Goal: Task Accomplishment & Management: Manage account settings

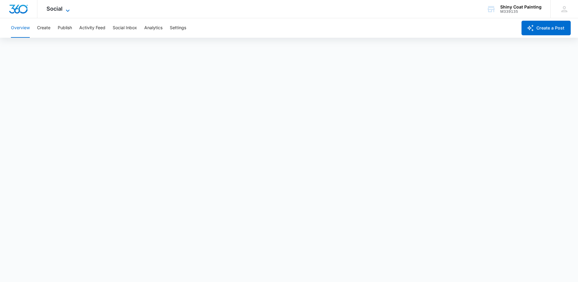
click at [65, 9] on icon at bounding box center [67, 10] width 7 height 7
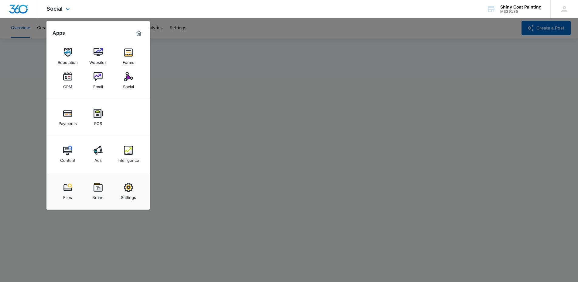
click at [139, 34] on img "Marketing 360® Dashboard" at bounding box center [138, 32] width 7 height 7
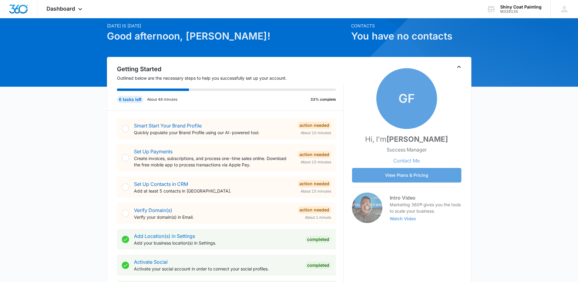
scroll to position [120, 0]
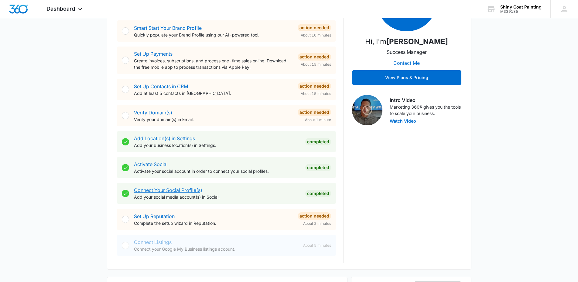
click at [166, 191] on link "Connect Your Social Profile(s)" at bounding box center [168, 190] width 68 height 6
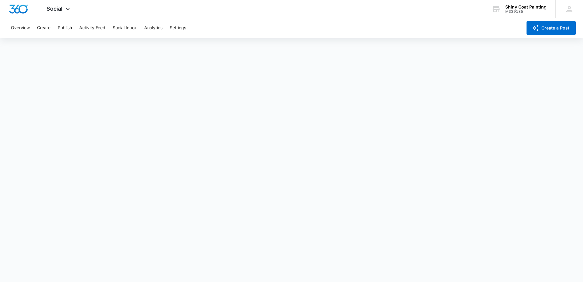
click at [291, 23] on div "Overview Create Publish Activity Feed Social Inbox Analytics Settings" at bounding box center [264, 27] width 515 height 19
click at [67, 12] on icon at bounding box center [67, 10] width 7 height 7
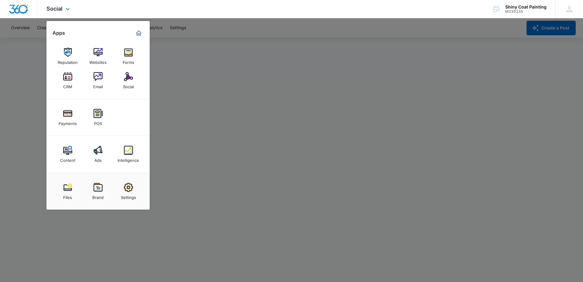
click at [139, 34] on img "Marketing 360® Dashboard" at bounding box center [138, 32] width 7 height 7
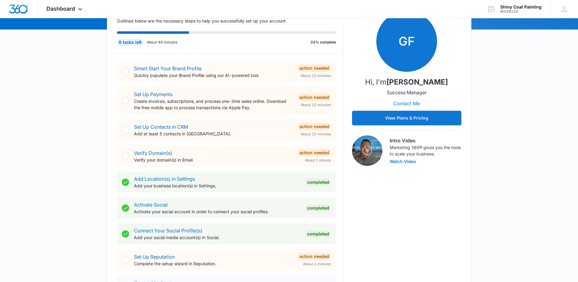
scroll to position [80, 0]
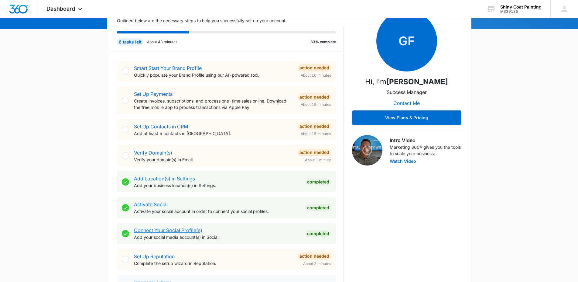
click at [165, 230] on link "Connect Your Social Profile(s)" at bounding box center [168, 230] width 68 height 6
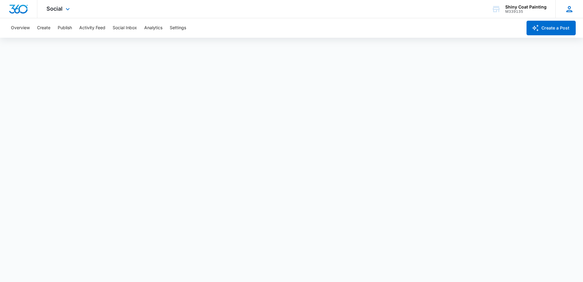
click at [571, 8] on icon at bounding box center [570, 9] width 6 height 6
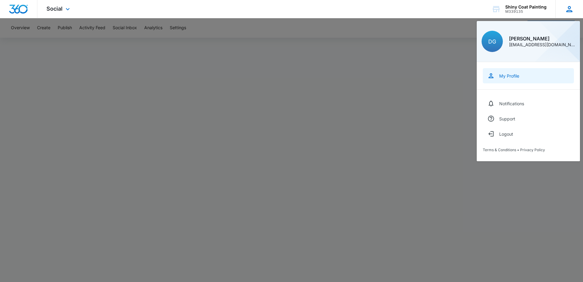
click at [506, 76] on div "My Profile" at bounding box center [510, 75] width 20 height 5
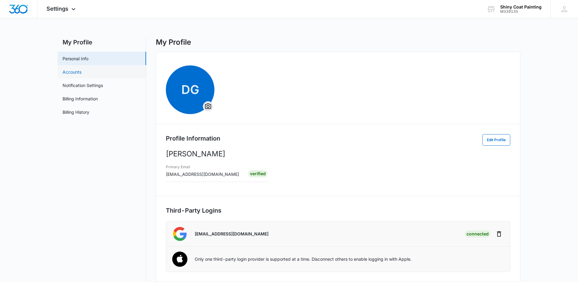
click at [67, 71] on link "Accounts" at bounding box center [72, 72] width 19 height 6
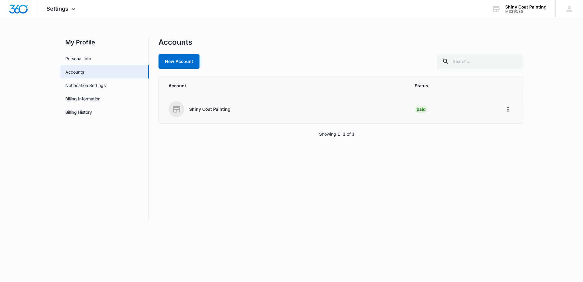
click at [210, 111] on p "Shiny Coat Painting" at bounding box center [209, 109] width 41 height 6
click at [507, 110] on icon "Home" at bounding box center [508, 108] width 7 height 7
click at [515, 125] on div "Go to Dashboard" at bounding box center [528, 126] width 34 height 4
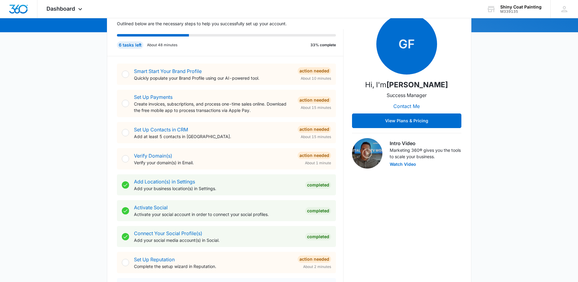
scroll to position [120, 0]
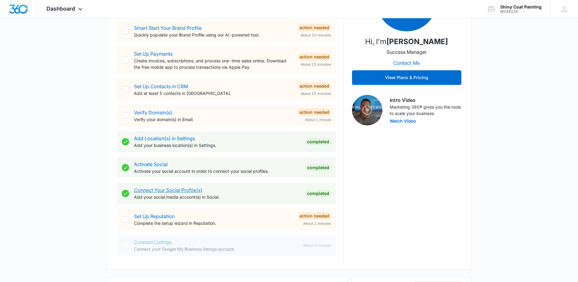
click at [173, 191] on link "Connect Your Social Profile(s)" at bounding box center [168, 190] width 68 height 6
